Goal: Navigation & Orientation: Find specific page/section

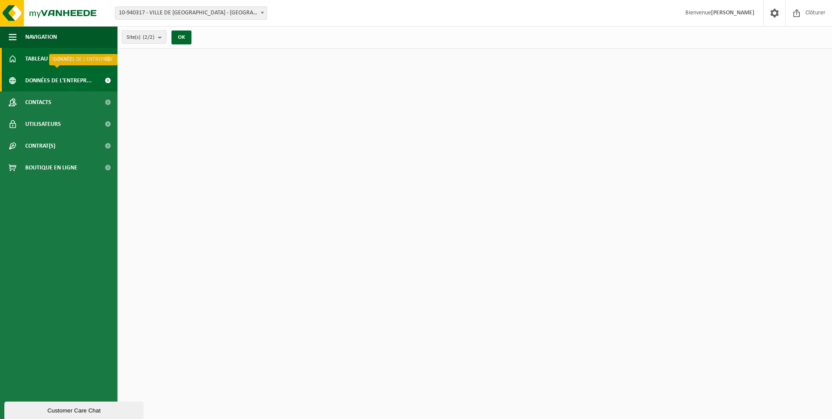
click at [75, 79] on span "Données de l'entrepr..." at bounding box center [58, 81] width 67 height 22
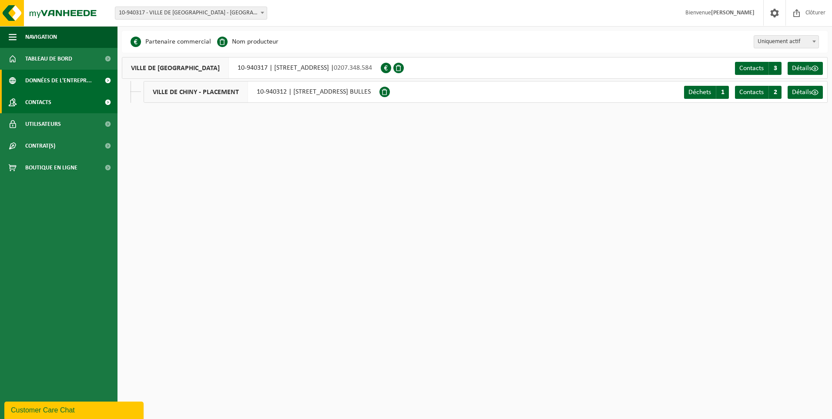
click at [70, 100] on link "Contacts" at bounding box center [59, 102] width 118 height 22
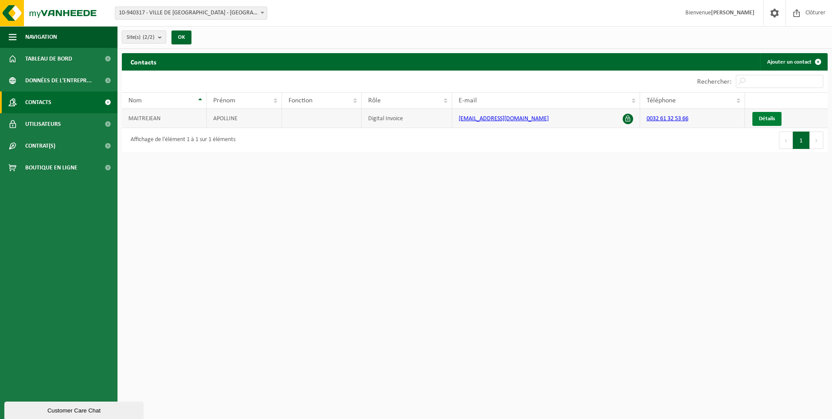
click at [768, 121] on link "Détails" at bounding box center [767, 119] width 29 height 14
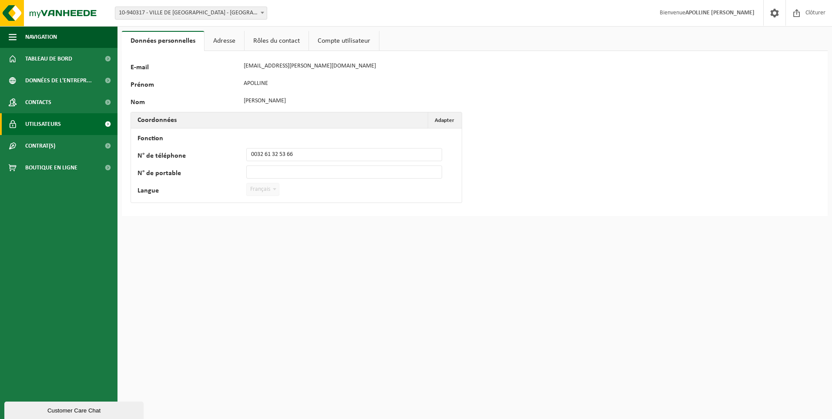
click at [63, 121] on link "Utilisateurs" at bounding box center [59, 124] width 118 height 22
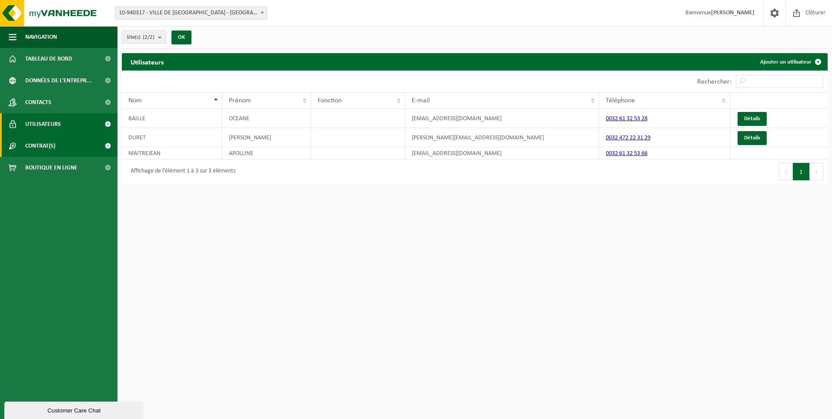
click at [61, 150] on link "Contrat(s)" at bounding box center [59, 146] width 118 height 22
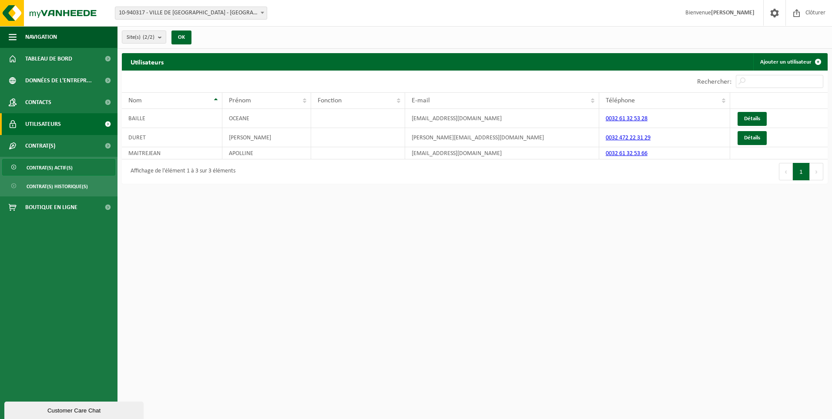
click at [62, 162] on span "Contrat(s) actif(s)" at bounding box center [50, 167] width 46 height 17
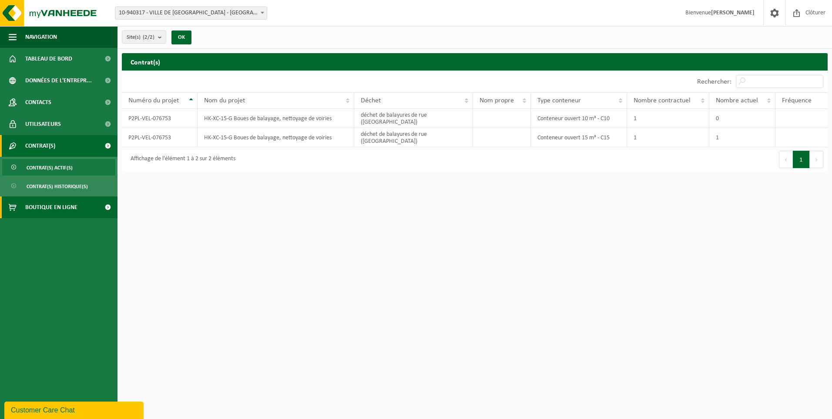
click at [54, 206] on span "Boutique en ligne" at bounding box center [51, 207] width 52 height 22
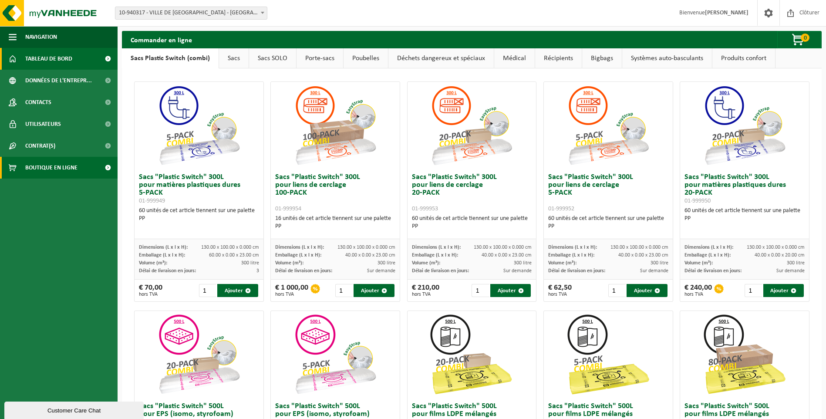
click at [58, 59] on span "Tableau de bord" at bounding box center [48, 59] width 47 height 22
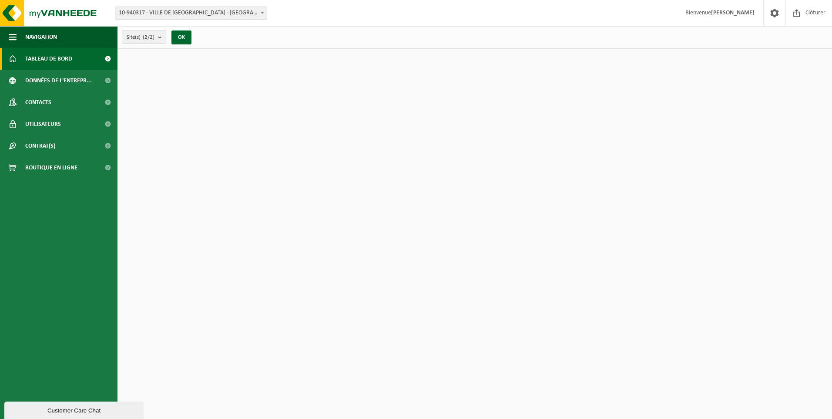
click at [164, 39] on b "submit" at bounding box center [162, 37] width 8 height 12
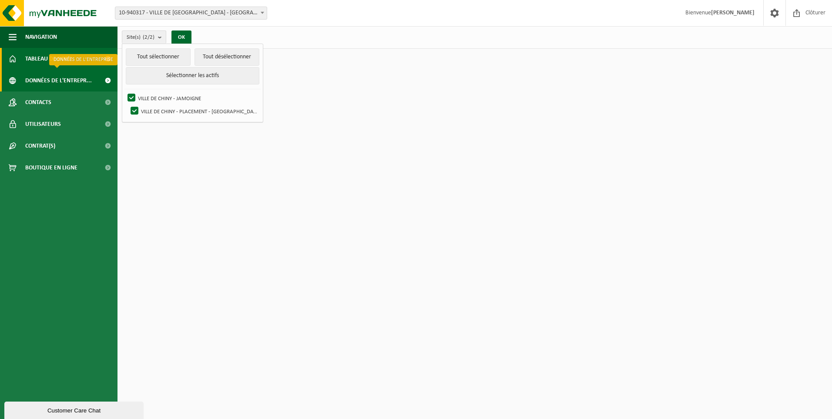
click at [72, 86] on span "Données de l'entrepr..." at bounding box center [58, 81] width 67 height 22
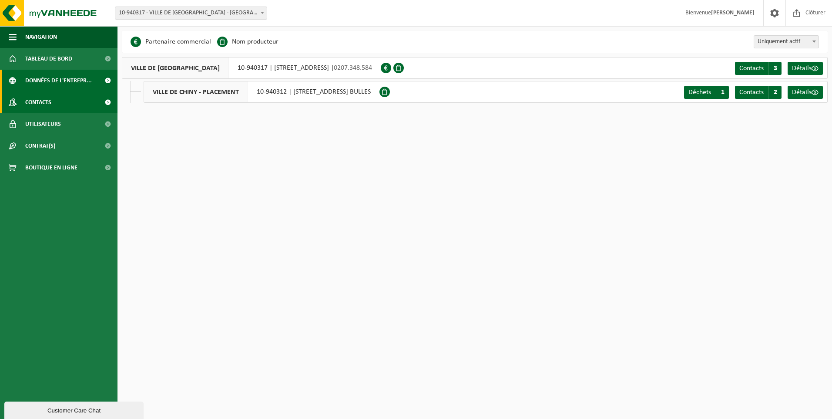
click at [71, 111] on link "Contacts" at bounding box center [59, 102] width 118 height 22
